Goal: Check status: Check status

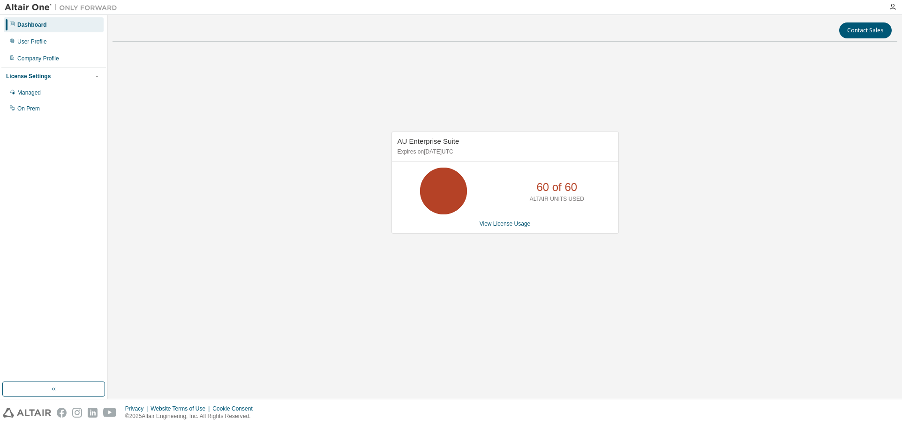
click at [447, 199] on icon at bounding box center [443, 190] width 23 height 23
click at [524, 201] on div "60 of 60 ALTAIR UNITS USED" at bounding box center [556, 191] width 75 height 47
click at [538, 200] on p "ALTAIR UNITS USED" at bounding box center [557, 199] width 54 height 8
click at [669, 220] on div "AU Enterprise Suite Expires on June 1, 2026 UTC 60 of 60 ALTAIR UNITS USED View…" at bounding box center [504, 187] width 784 height 277
